Goal: Task Accomplishment & Management: Complete application form

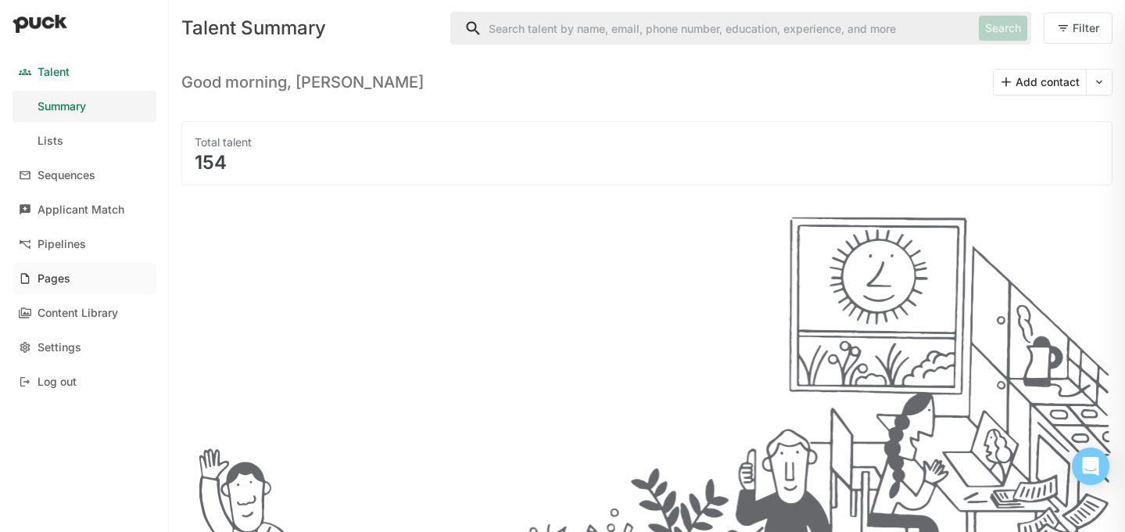
click at [50, 276] on div "Pages" at bounding box center [54, 278] width 33 height 13
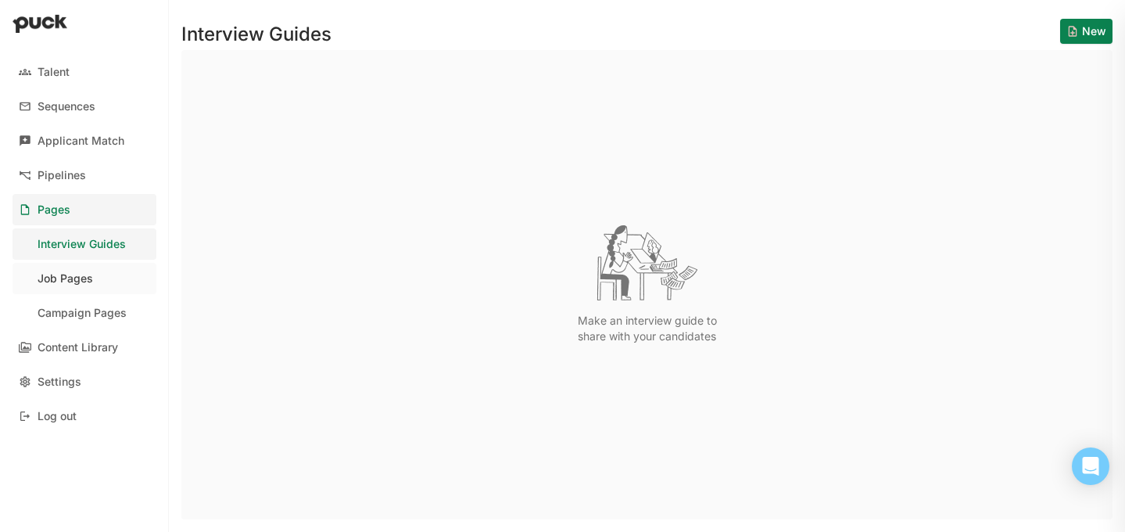
click at [69, 278] on div "Job Pages" at bounding box center [66, 278] width 56 height 13
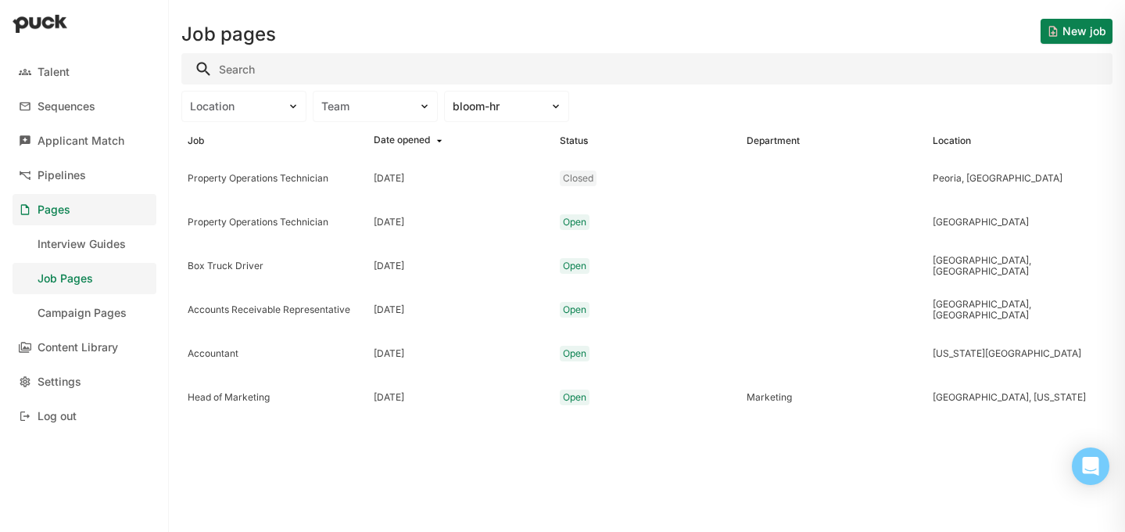
click at [1079, 28] on button "New job" at bounding box center [1076, 31] width 72 height 25
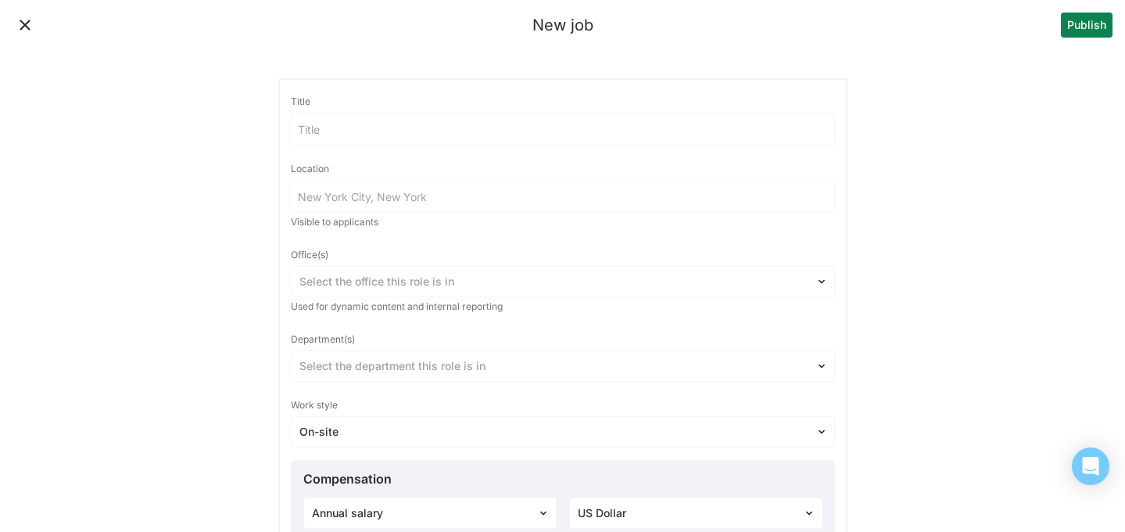
click at [421, 125] on input at bounding box center [563, 128] width 543 height 31
type input "EA and Board Liason"
click at [426, 193] on input at bounding box center [563, 196] width 543 height 31
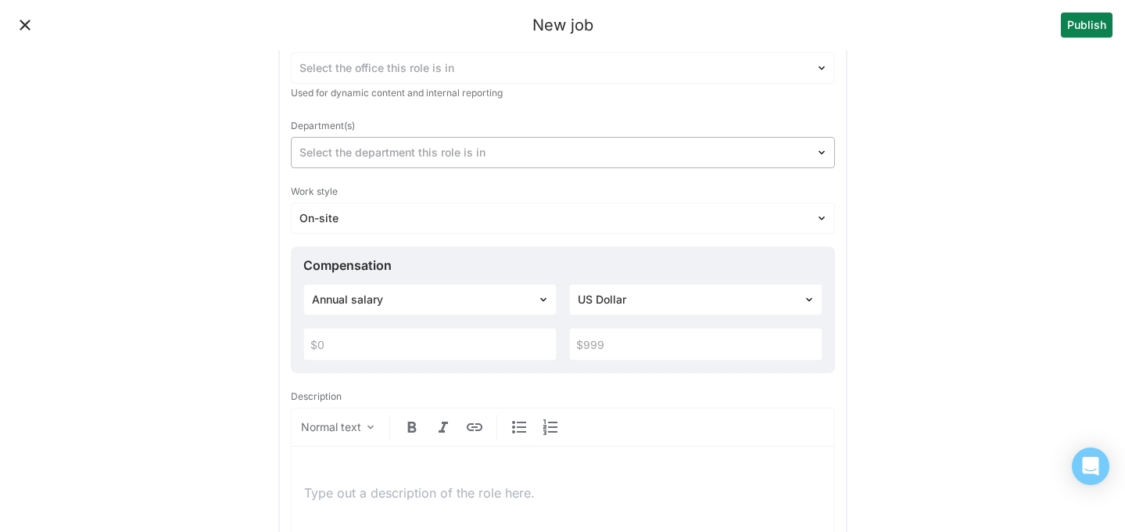
scroll to position [266, 0]
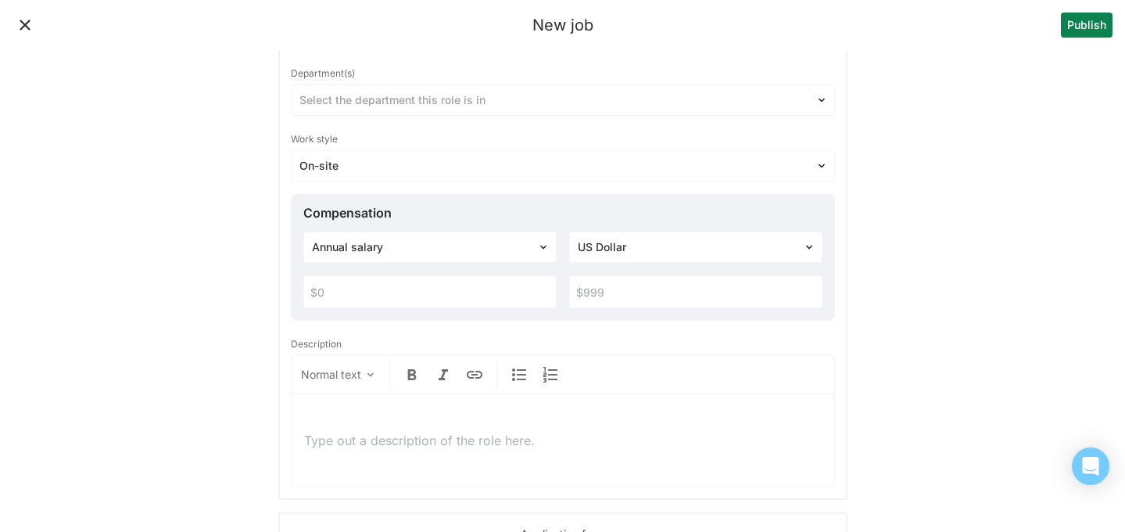
type input "[US_STATE][GEOGRAPHIC_DATA]"
click at [433, 446] on p at bounding box center [562, 439] width 517 height 17
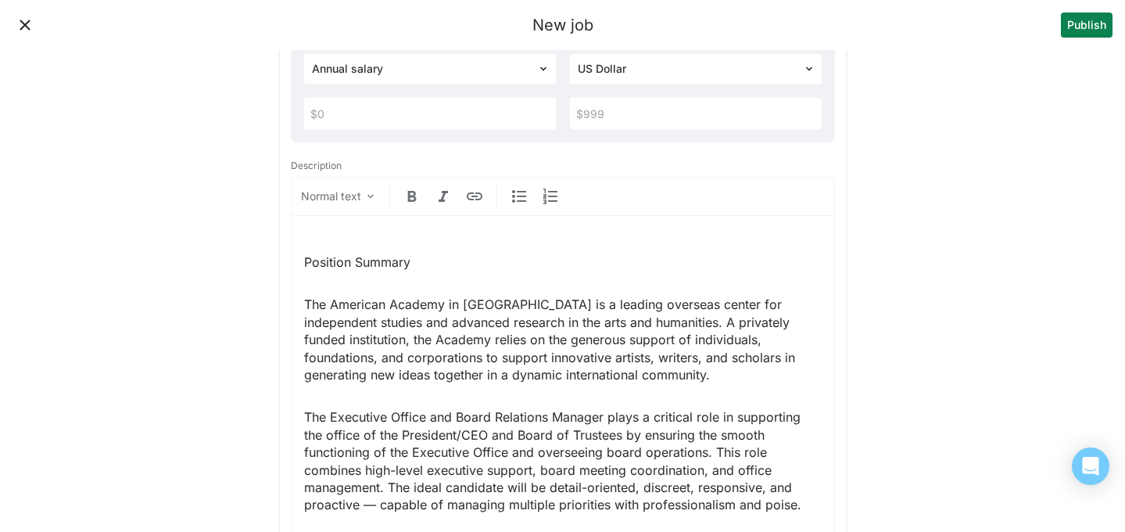
scroll to position [457, 0]
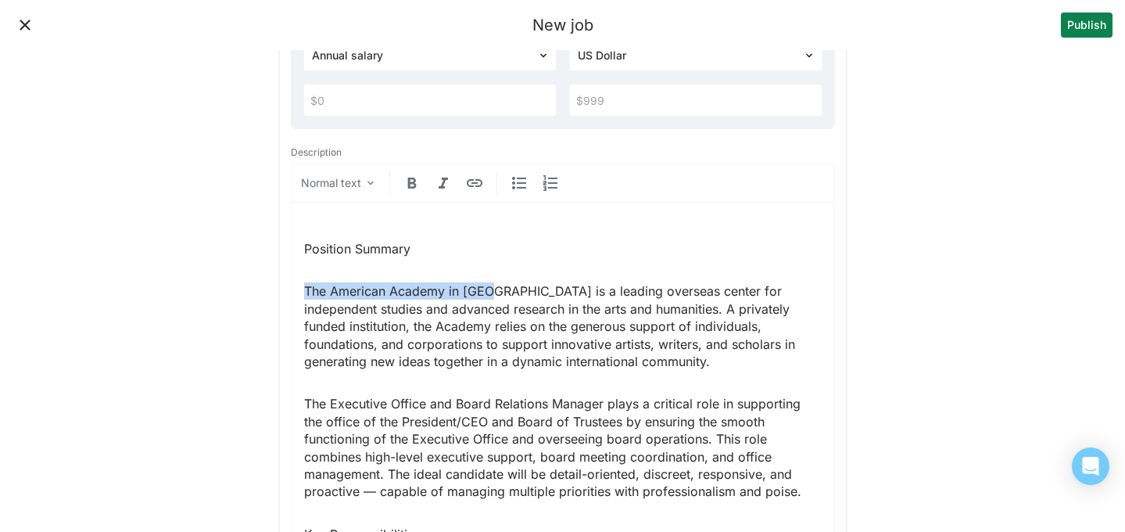
drag, startPoint x: 498, startPoint y: 291, endPoint x: 306, endPoint y: 286, distance: 192.4
click at [305, 286] on p "The American Academy in [GEOGRAPHIC_DATA] is a leading overseas center for inde…" at bounding box center [562, 326] width 517 height 88
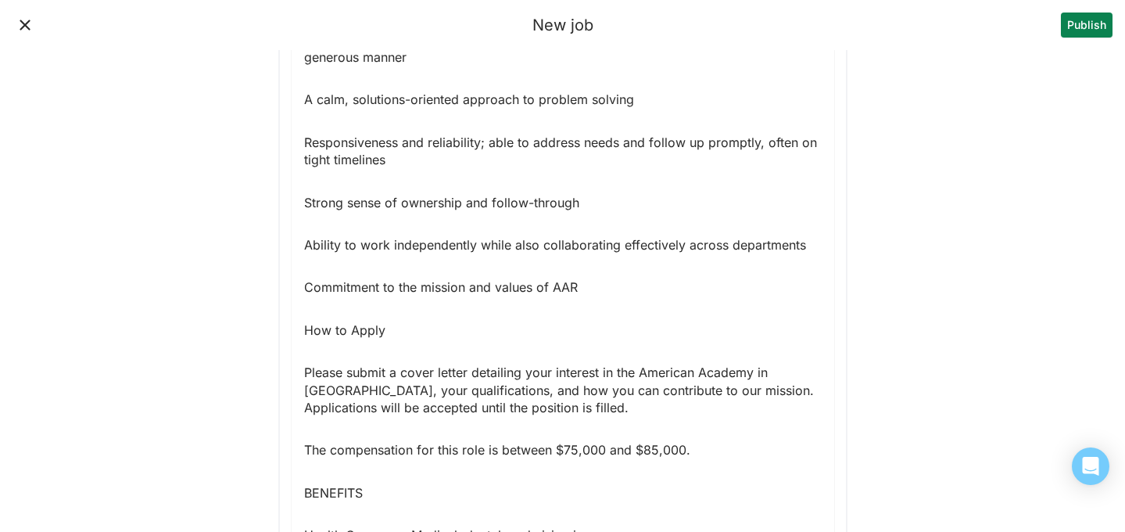
scroll to position [2573, 0]
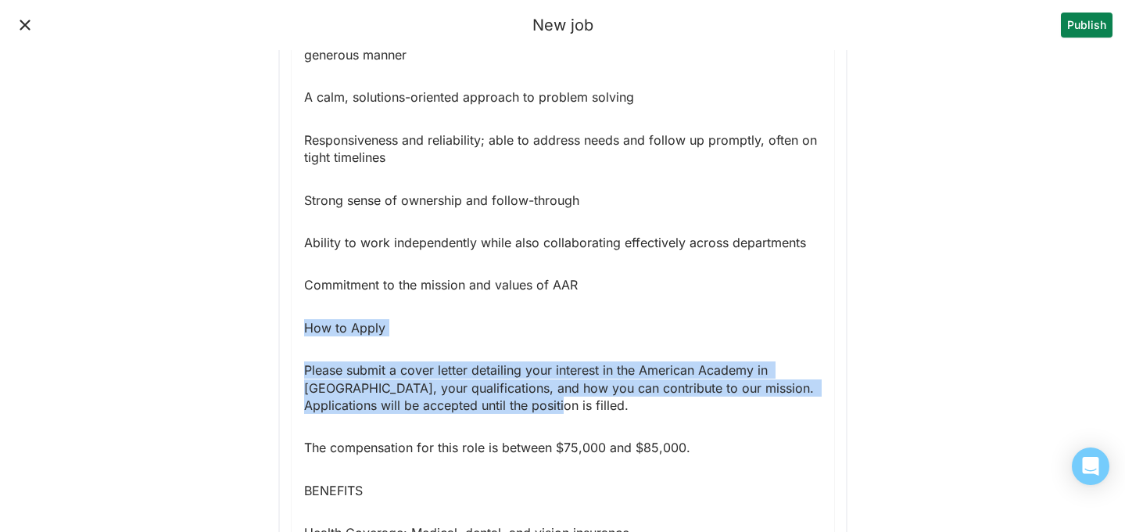
drag, startPoint x: 547, startPoint y: 404, endPoint x: 306, endPoint y: 328, distance: 253.2
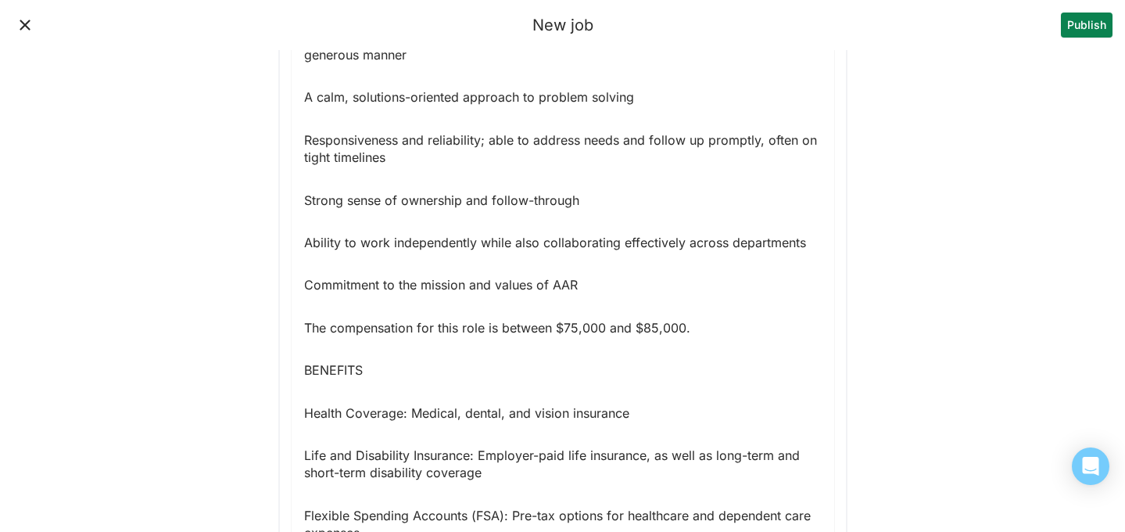
click at [700, 330] on p "The compensation for this role is between $75,000 and $85,000." at bounding box center [562, 327] width 517 height 17
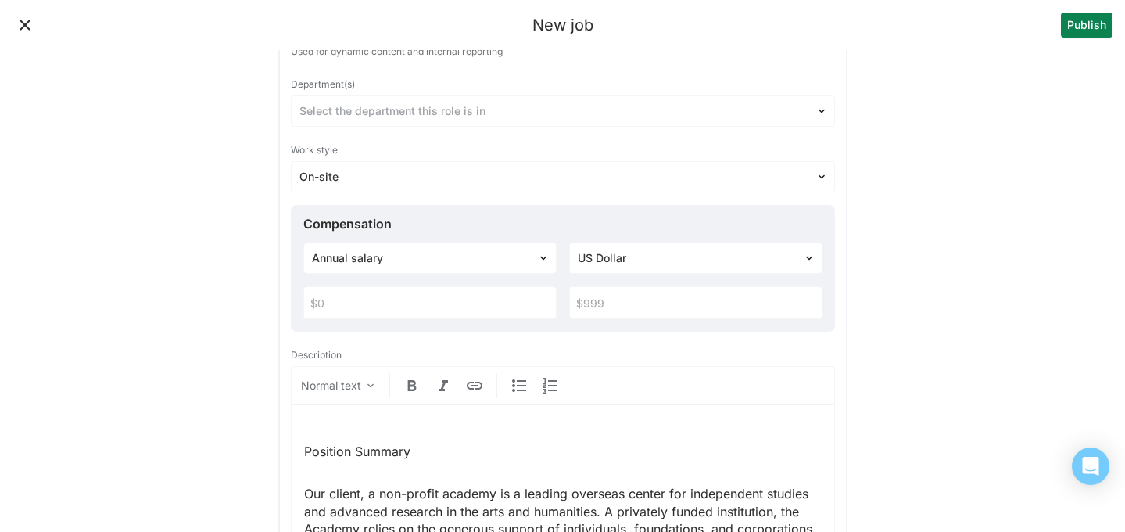
scroll to position [184, 0]
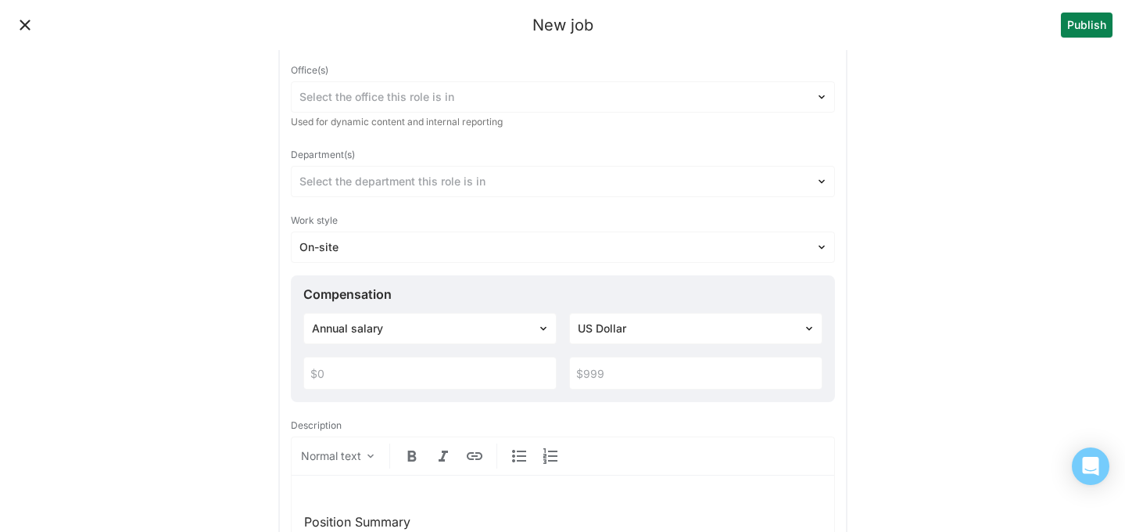
click at [385, 374] on input "text" at bounding box center [430, 372] width 252 height 31
type input "$75,000"
click at [657, 381] on input "text" at bounding box center [696, 372] width 252 height 31
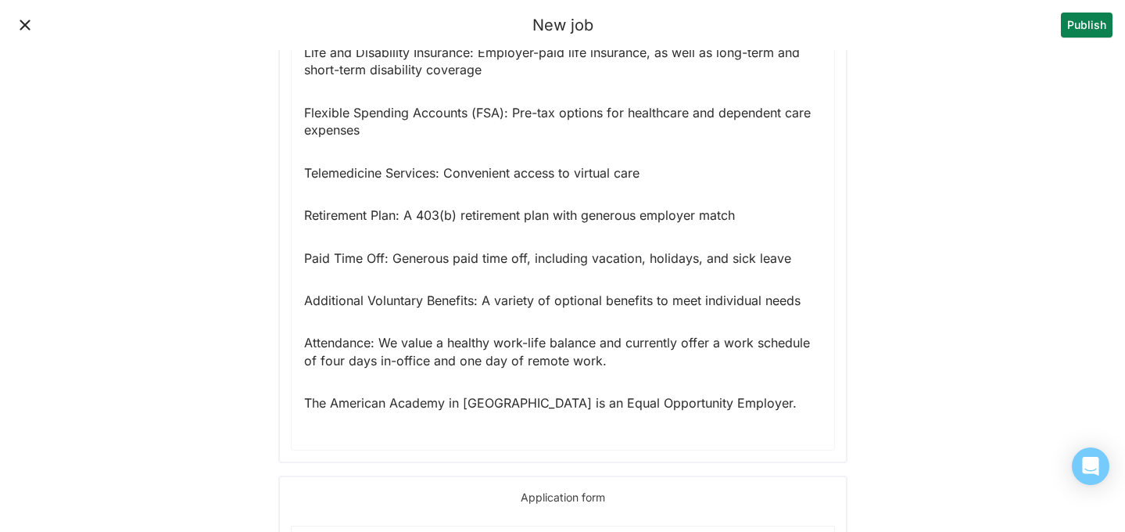
scroll to position [2976, 0]
type input "$85,000"
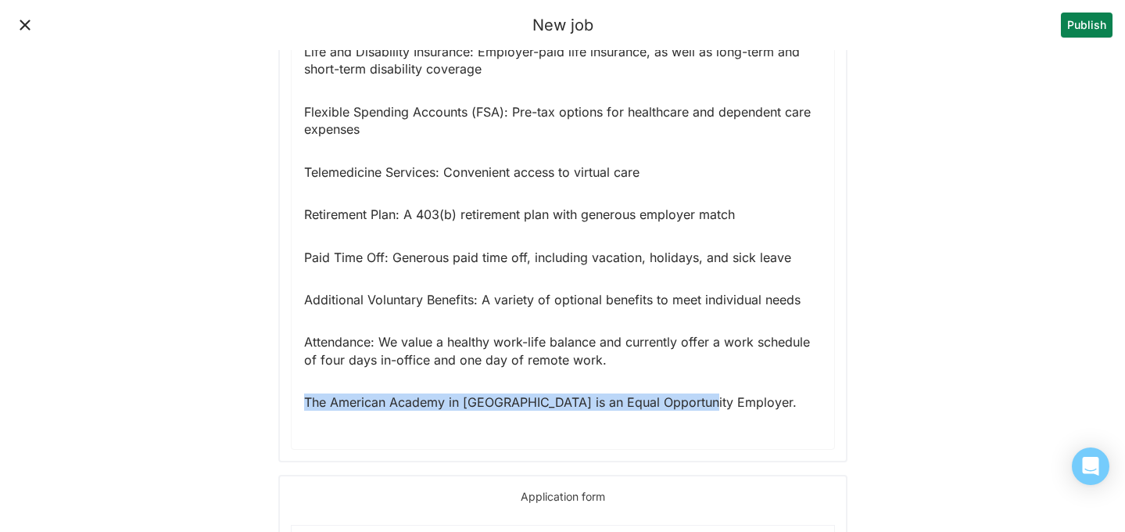
drag, startPoint x: 714, startPoint y: 406, endPoint x: 313, endPoint y: 381, distance: 401.8
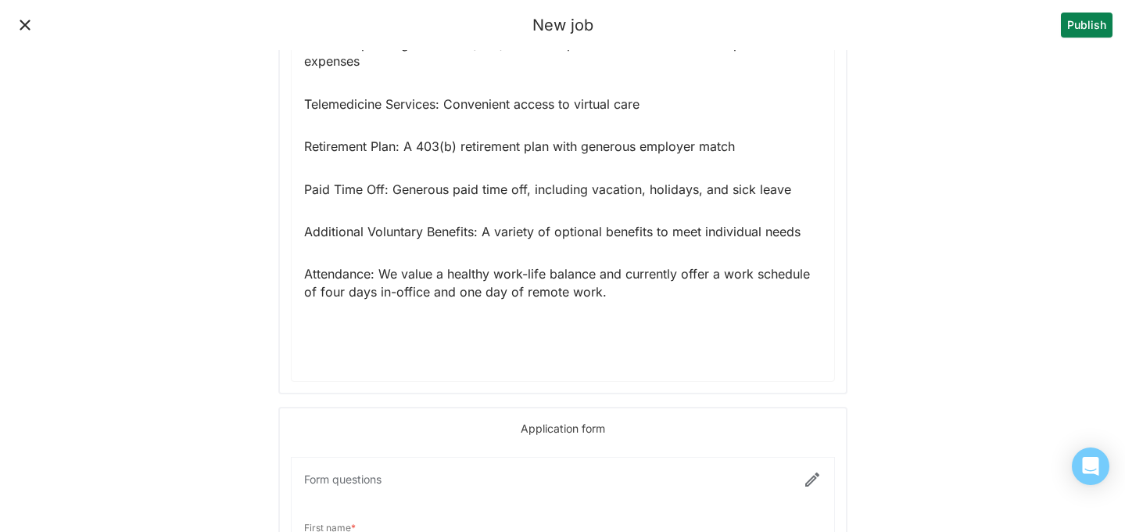
scroll to position [3050, 0]
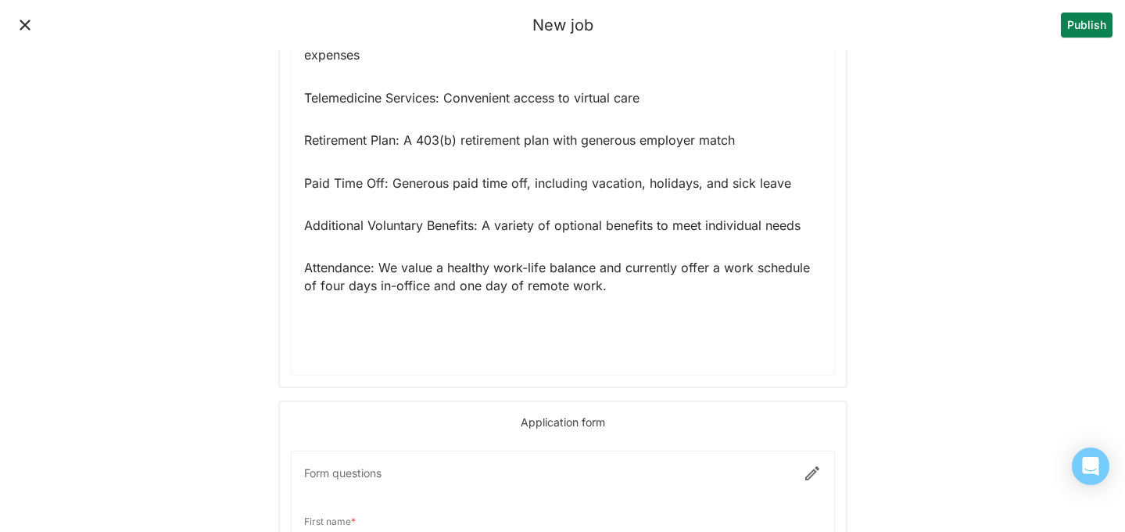
click at [739, 330] on p at bounding box center [562, 327] width 517 height 17
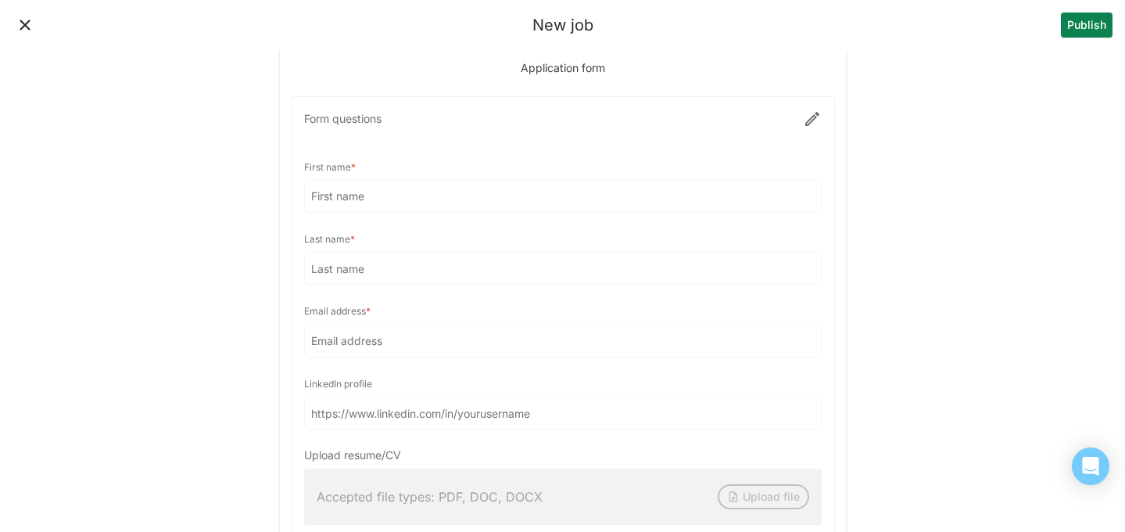
scroll to position [3392, 0]
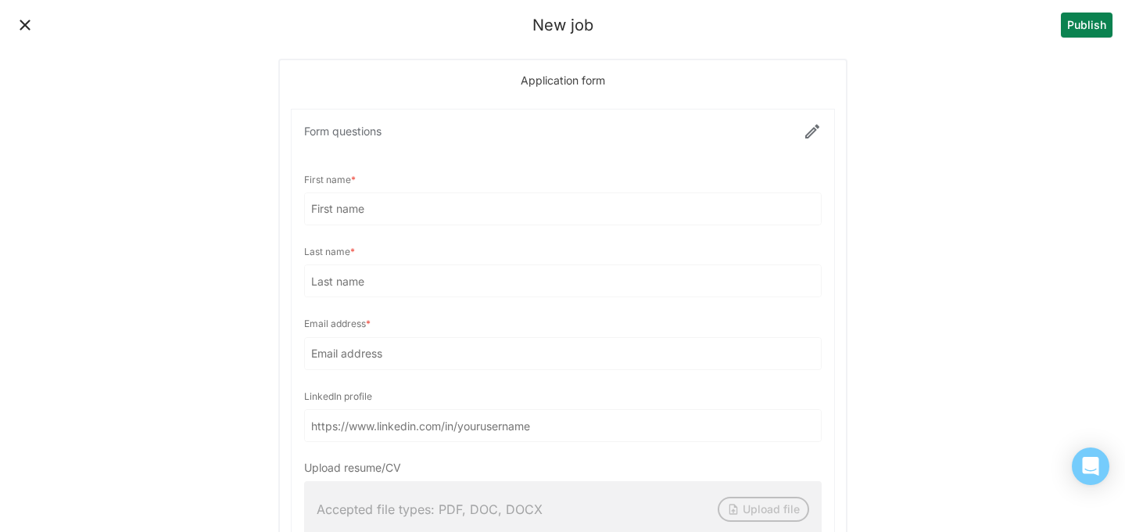
click at [808, 127] on div at bounding box center [563, 329] width 543 height 441
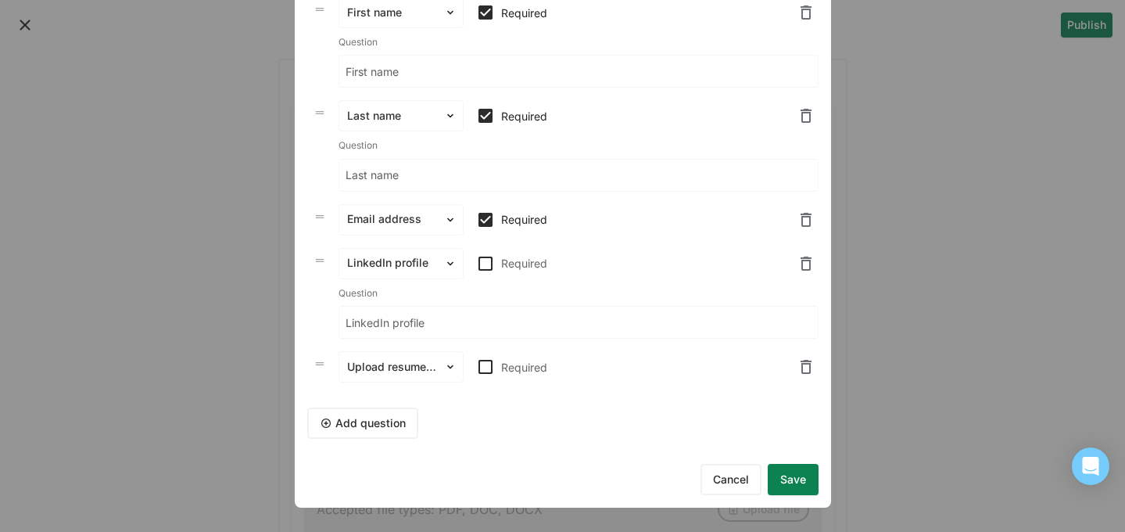
scroll to position [91, 0]
click at [482, 369] on img at bounding box center [485, 365] width 19 height 19
click at [476, 367] on input "Required" at bounding box center [475, 366] width 1 height 1
checkbox input "true"
click at [394, 415] on button "Add question" at bounding box center [362, 421] width 111 height 31
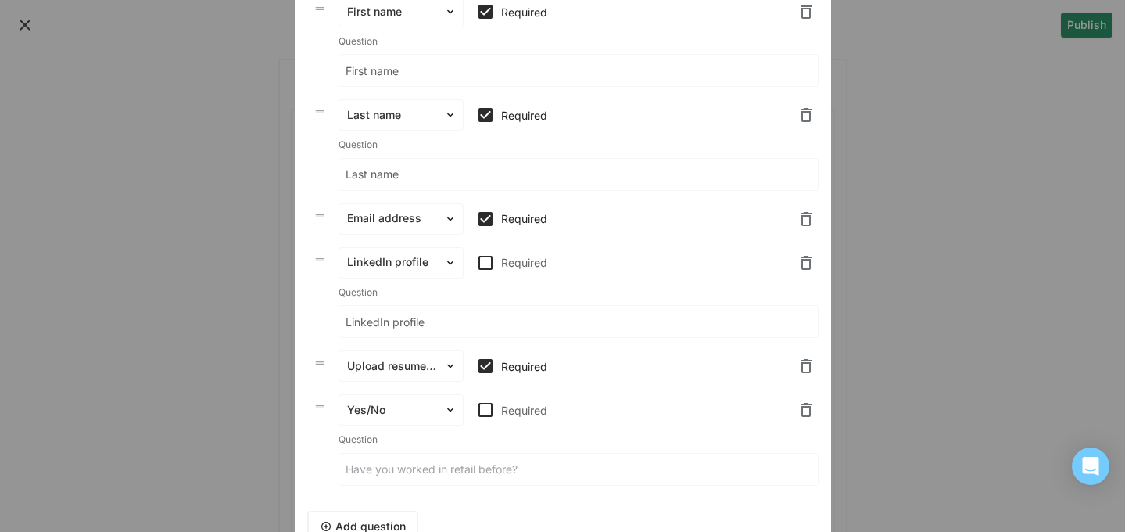
scroll to position [195, 0]
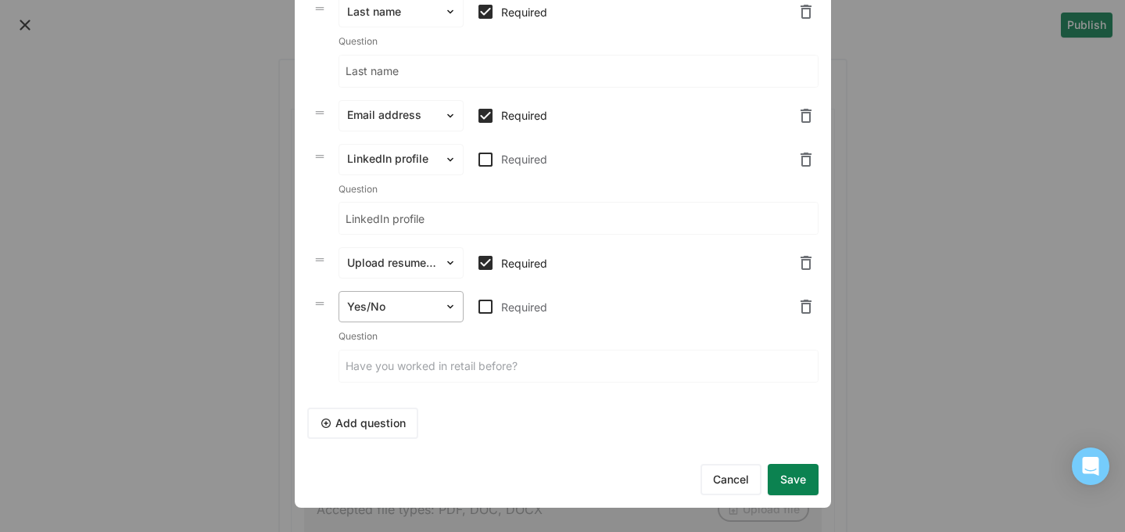
click at [393, 313] on div at bounding box center [391, 307] width 89 height 16
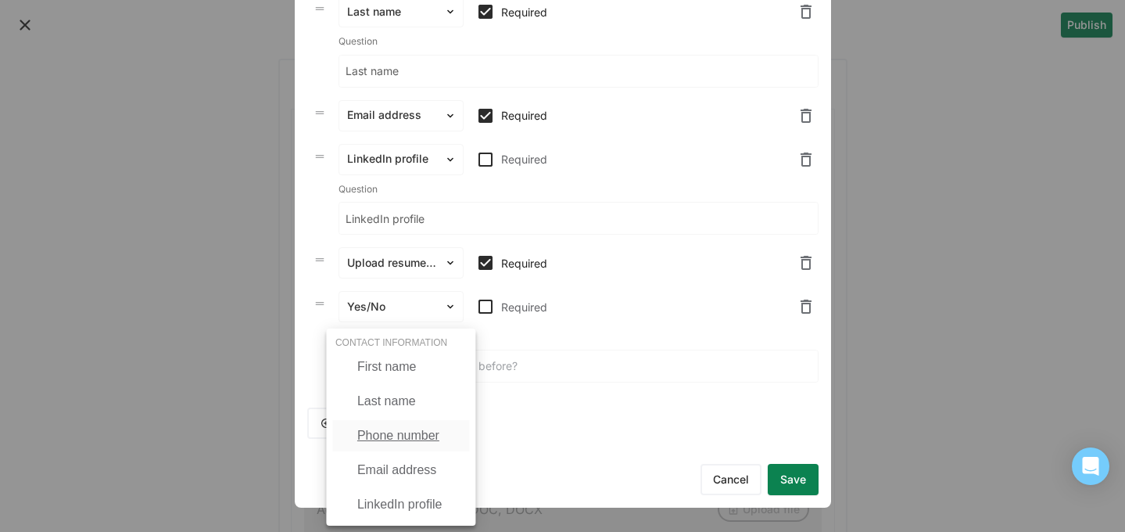
click at [403, 438] on div "Phone number" at bounding box center [398, 435] width 82 height 14
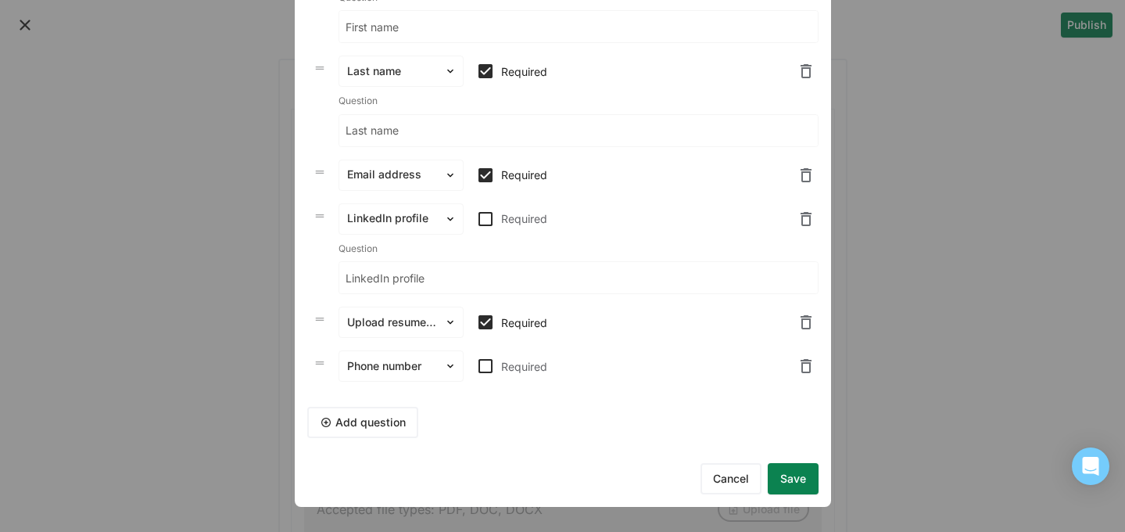
click at [483, 369] on img at bounding box center [485, 365] width 19 height 19
click at [476, 367] on input "Required" at bounding box center [475, 366] width 1 height 1
checkbox input "true"
click at [790, 473] on button "Save" at bounding box center [793, 478] width 51 height 31
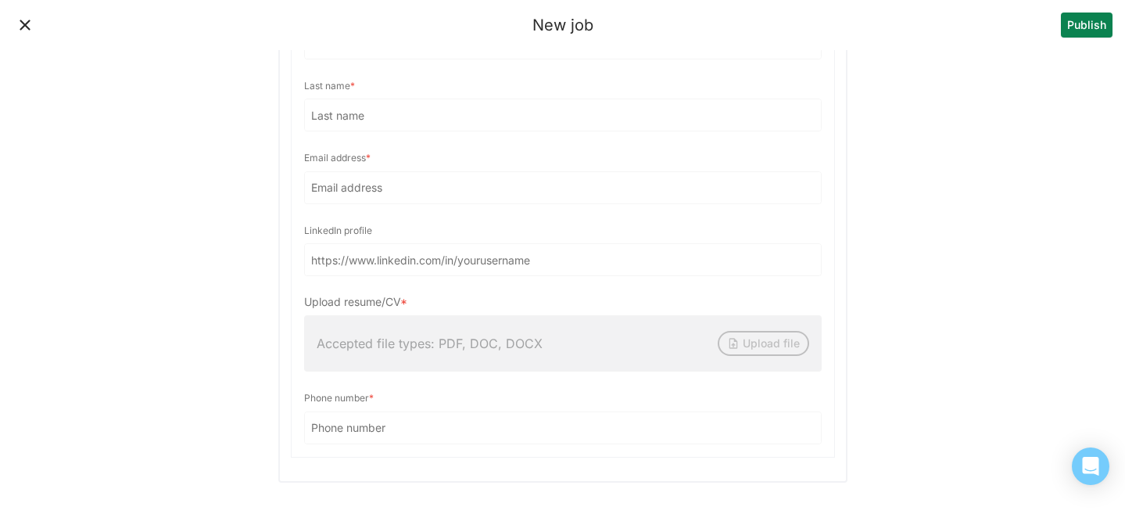
scroll to position [3614, 0]
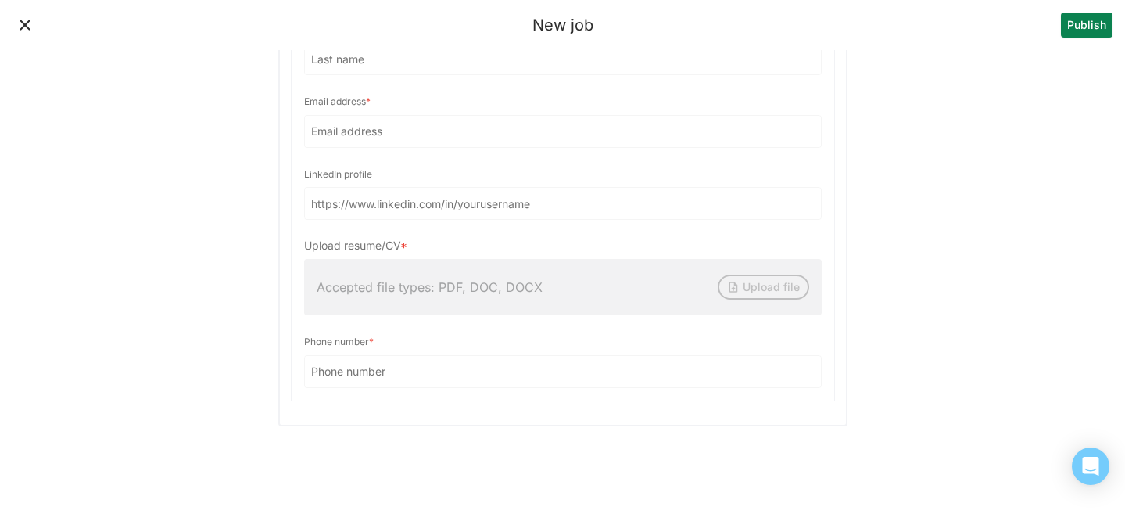
click at [1086, 27] on button "Publish" at bounding box center [1087, 25] width 52 height 25
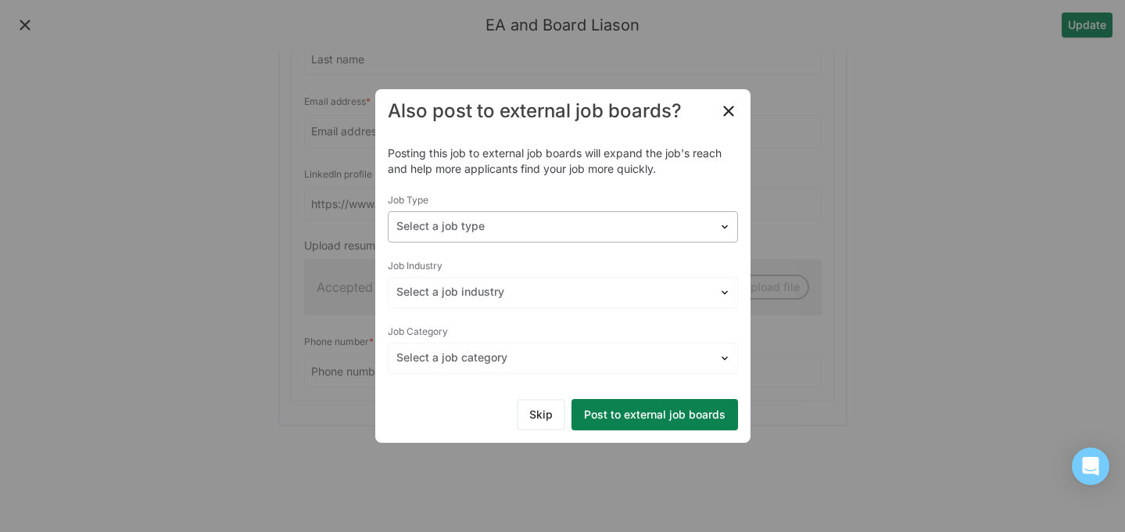
click at [550, 217] on div "Select a job type" at bounding box center [554, 226] width 330 height 23
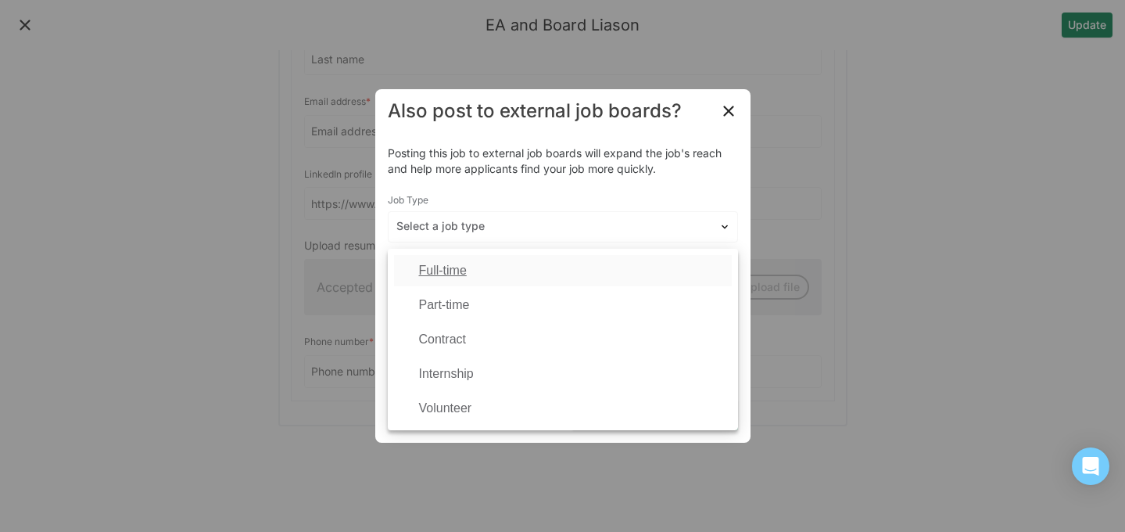
click at [523, 270] on div "Full-time" at bounding box center [563, 270] width 338 height 31
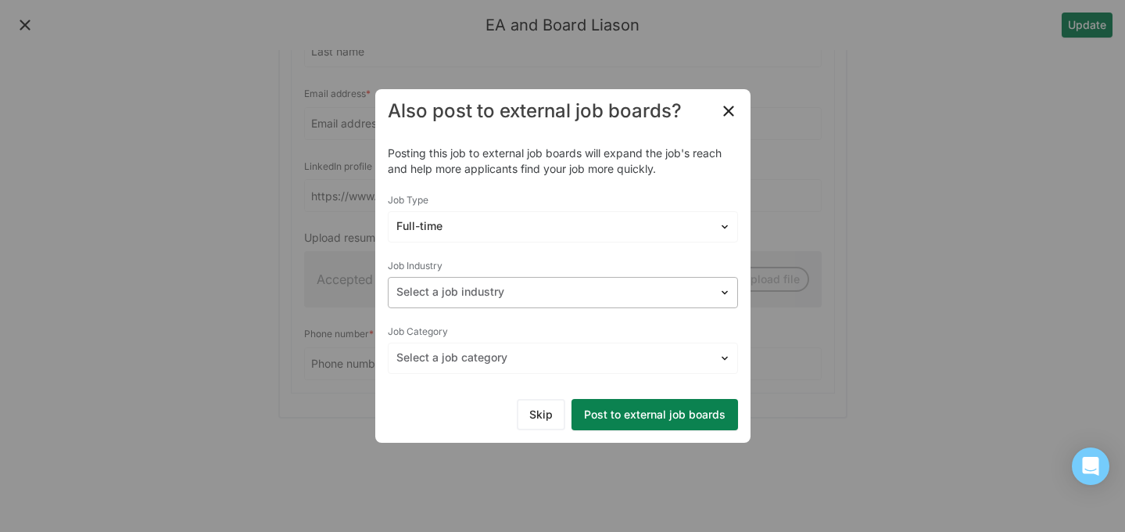
click at [538, 292] on div at bounding box center [553, 292] width 314 height 16
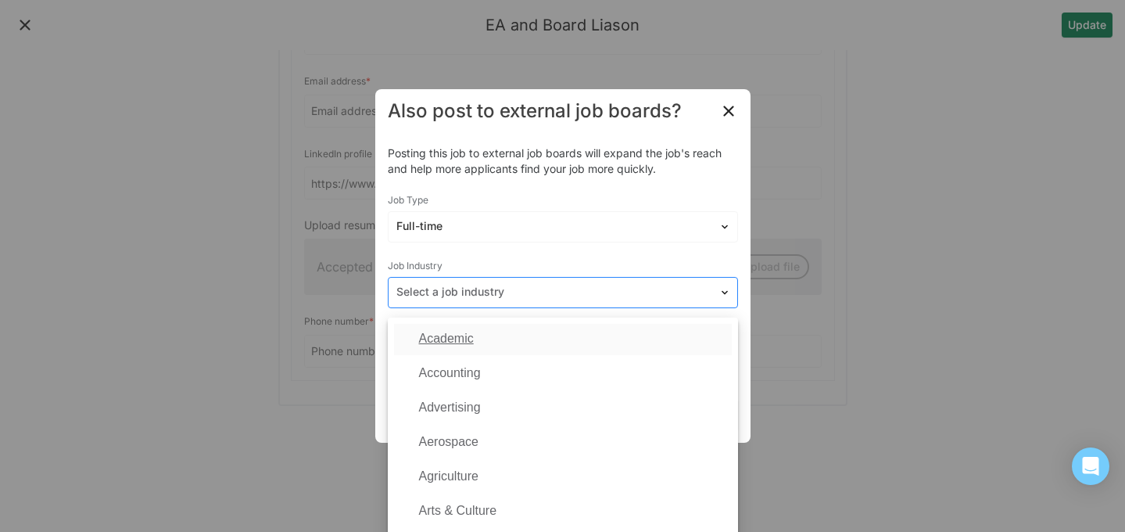
scroll to position [3637, 0]
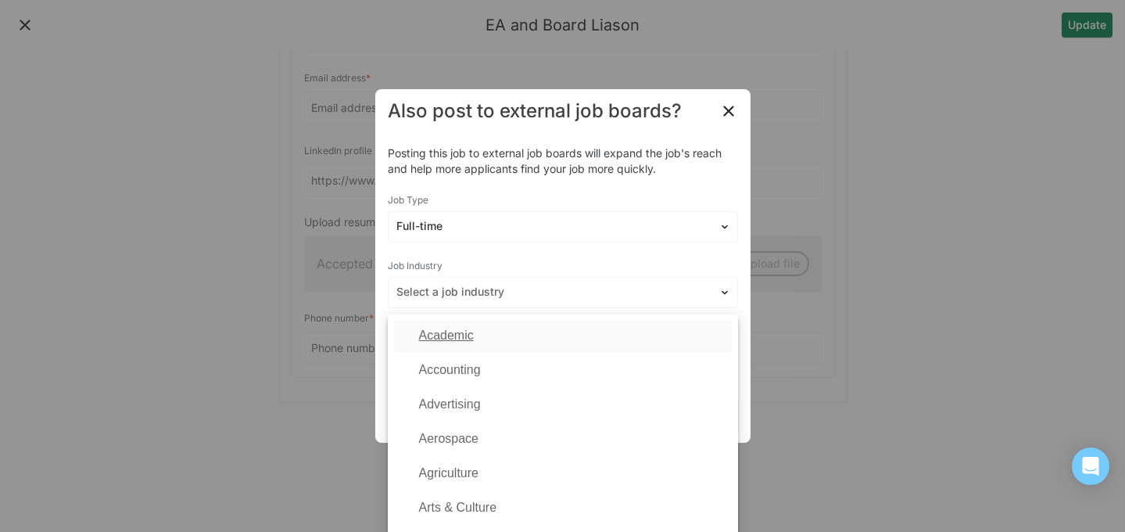
click at [538, 257] on div "Job Industry" at bounding box center [563, 266] width 350 height 22
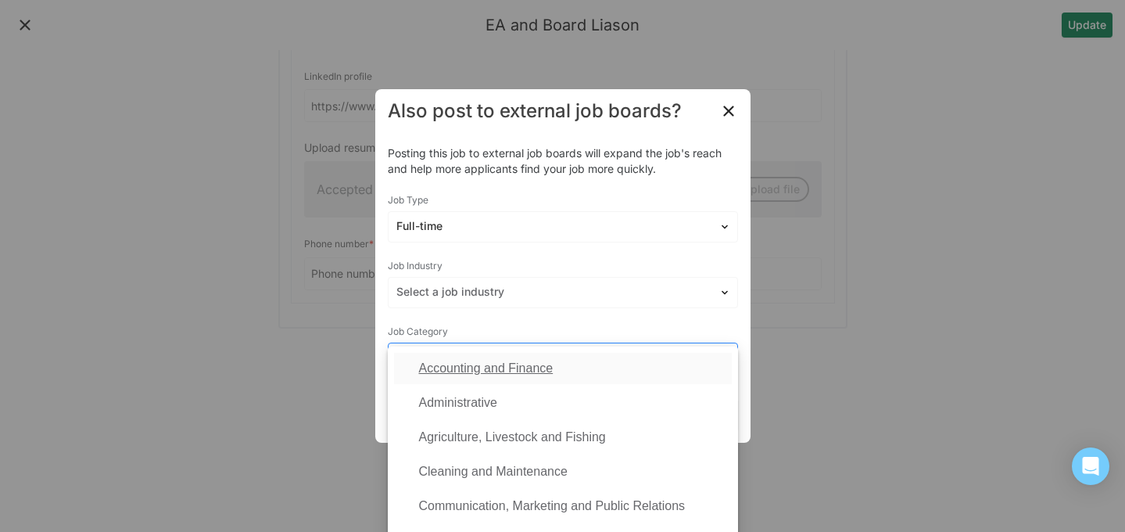
click at [544, 357] on div at bounding box center [553, 357] width 314 height 16
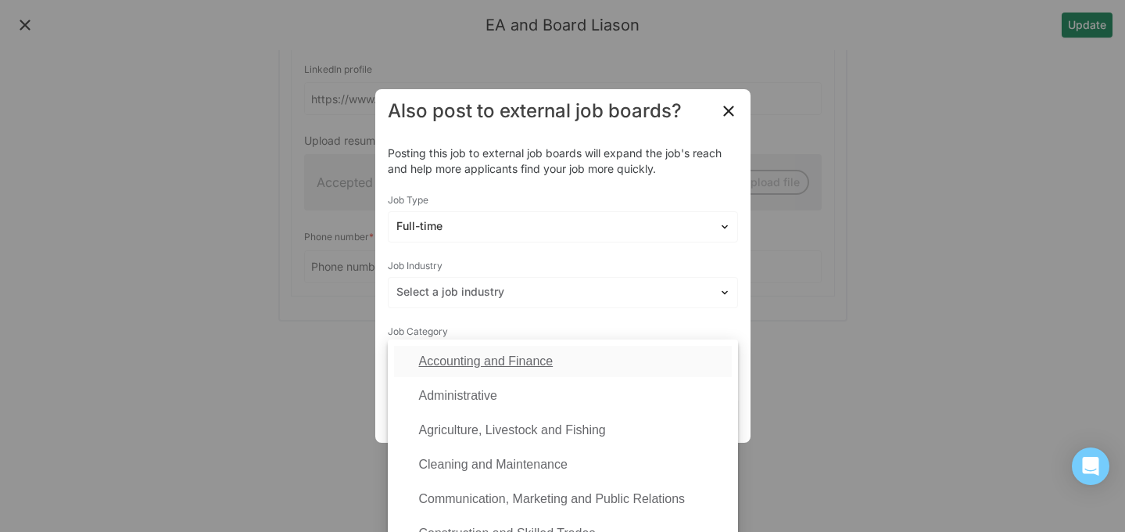
scroll to position [3726, 0]
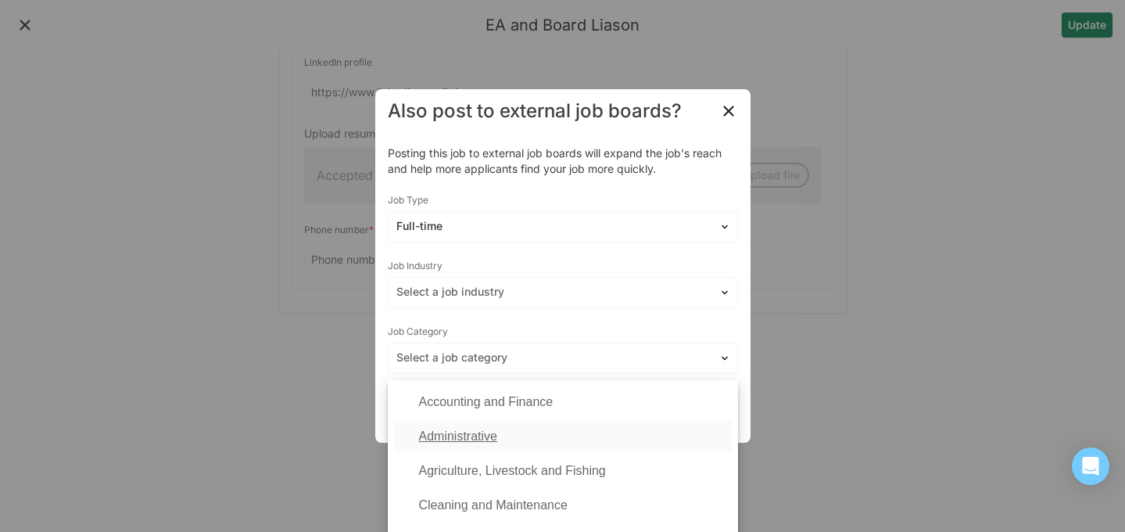
click at [523, 431] on div "Administrative" at bounding box center [563, 436] width 338 height 31
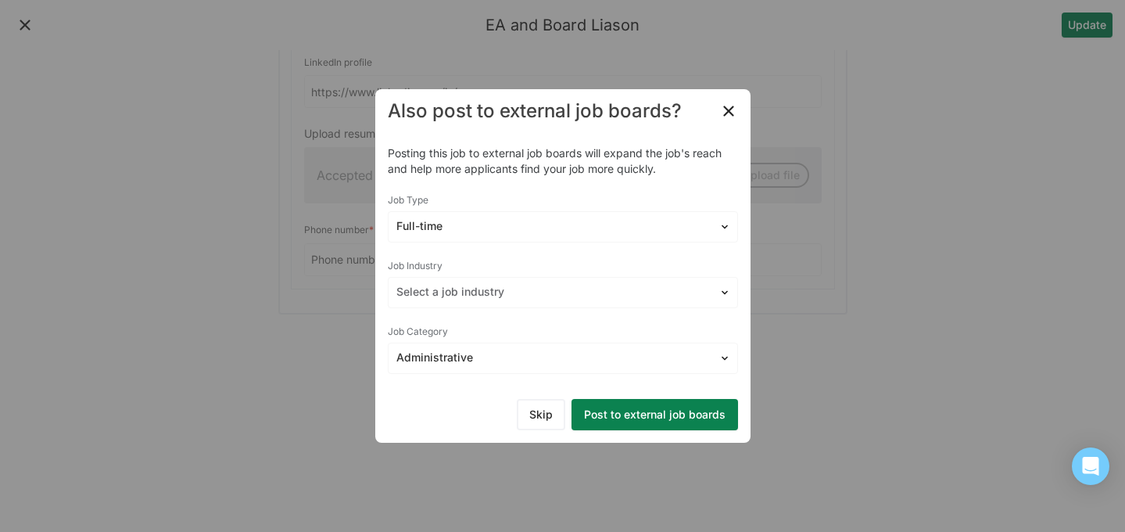
click at [622, 424] on button "Post to external job boards" at bounding box center [654, 414] width 167 height 31
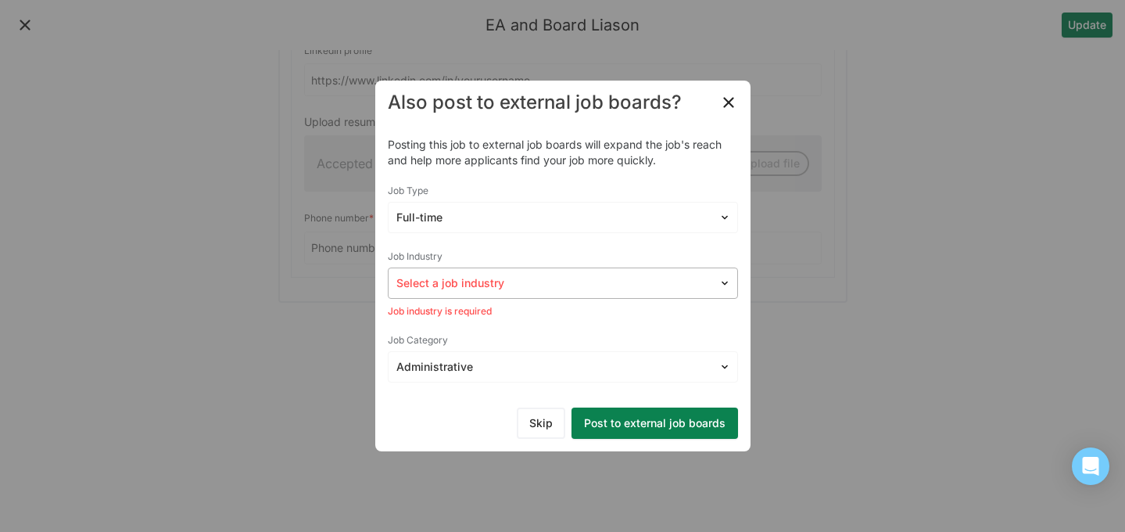
click at [564, 285] on div at bounding box center [553, 283] width 314 height 16
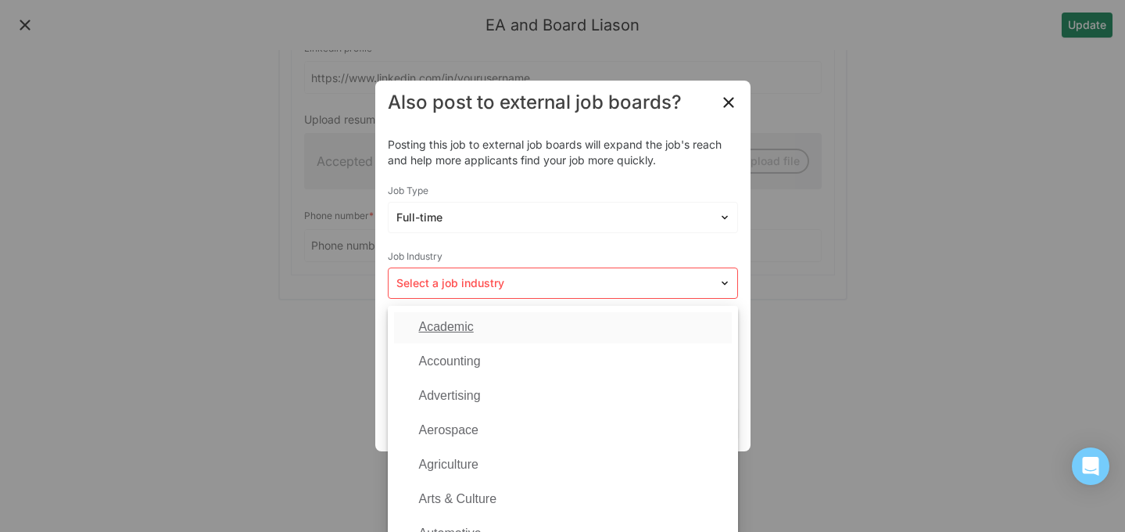
click at [541, 324] on div "Academic" at bounding box center [563, 327] width 338 height 31
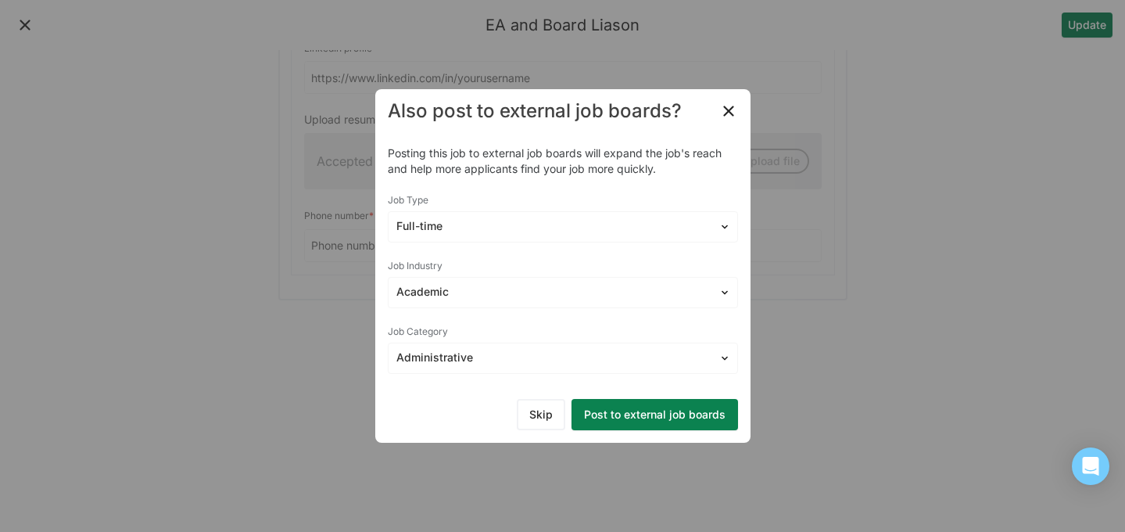
click at [641, 413] on button "Post to external job boards" at bounding box center [654, 414] width 167 height 31
